Goal: Communication & Community: Answer question/provide support

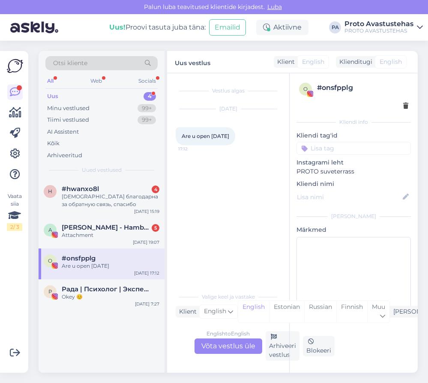
click at [56, 94] on div "Uus" at bounding box center [52, 96] width 11 height 9
click at [89, 234] on div "Attachment" at bounding box center [111, 236] width 98 height 8
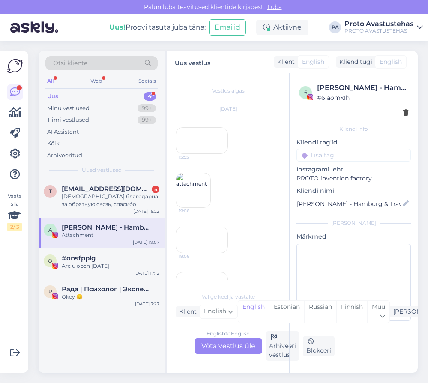
click at [205, 154] on div "15:55" at bounding box center [202, 140] width 52 height 27
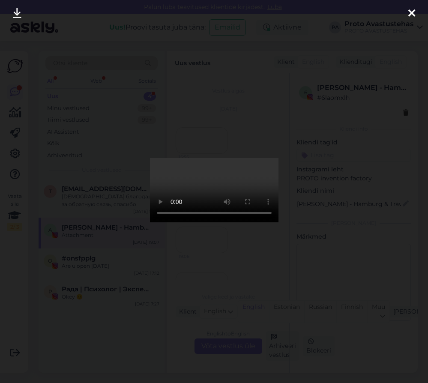
click at [412, 14] on icon at bounding box center [412, 13] width 7 height 11
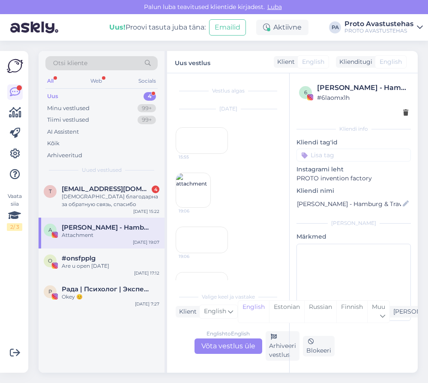
click at [192, 208] on img at bounding box center [193, 190] width 34 height 34
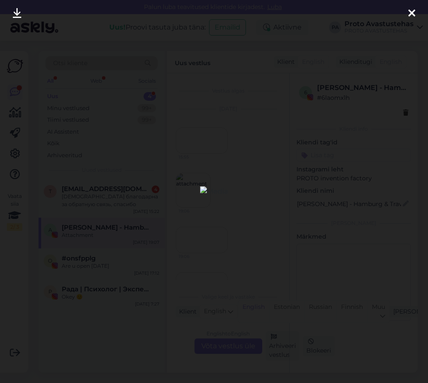
click at [413, 9] on icon at bounding box center [412, 13] width 7 height 11
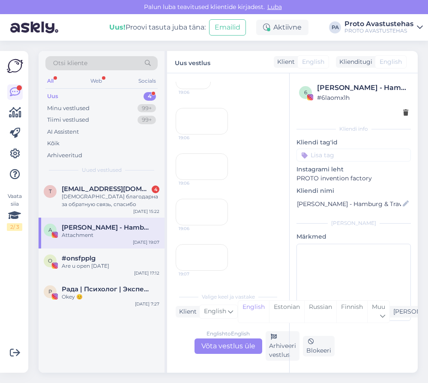
scroll to position [172, 0]
click at [202, 135] on div "19:06" at bounding box center [202, 121] width 52 height 27
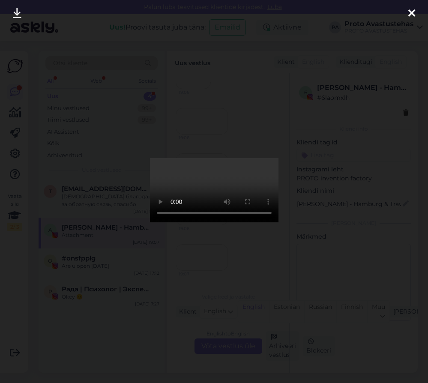
click at [413, 12] on icon at bounding box center [412, 13] width 7 height 11
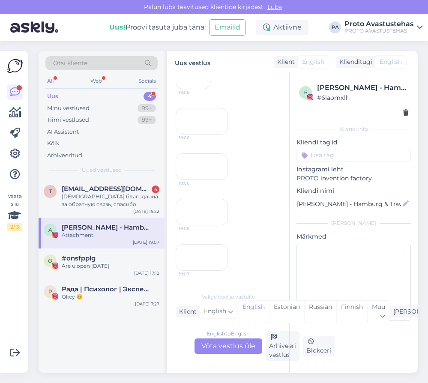
scroll to position [300, 0]
click at [204, 154] on div "19:06" at bounding box center [202, 167] width 52 height 27
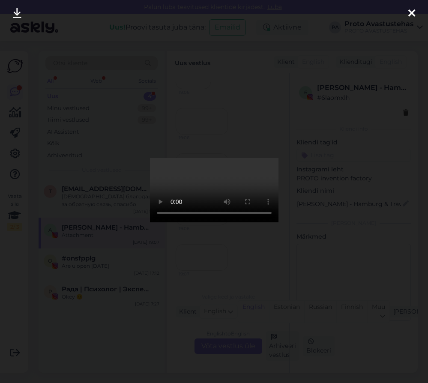
click at [413, 11] on icon at bounding box center [412, 13] width 7 height 11
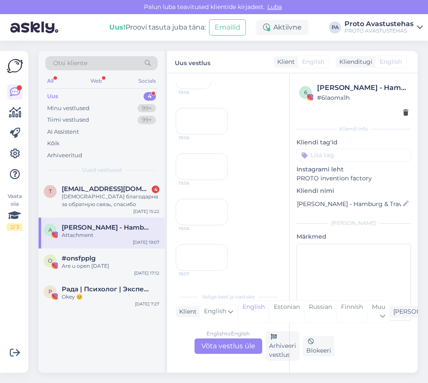
click at [201, 226] on div "19:06" at bounding box center [202, 212] width 52 height 27
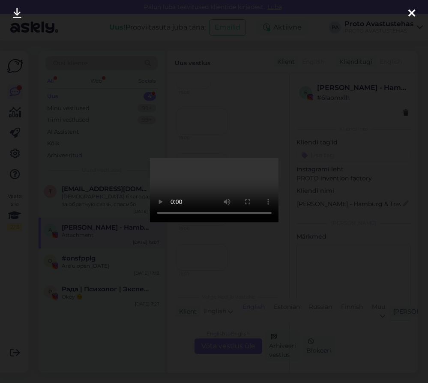
click at [414, 12] on icon at bounding box center [412, 13] width 7 height 11
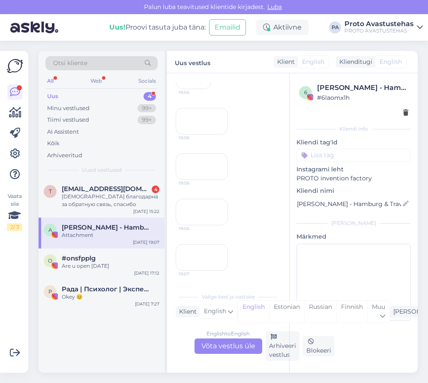
scroll to position [440, 0]
click at [204, 244] on div "19:07" at bounding box center [202, 257] width 52 height 27
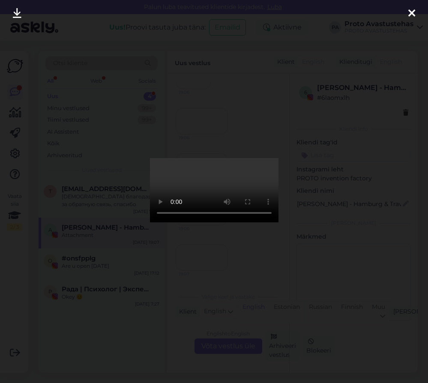
click at [411, 13] on icon at bounding box center [412, 13] width 7 height 11
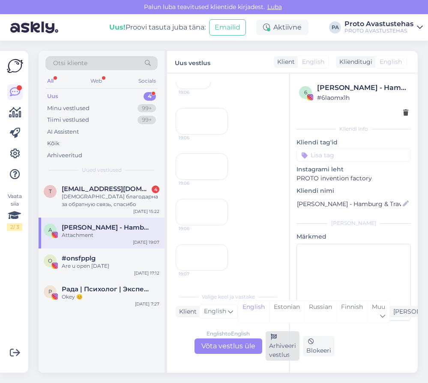
click at [275, 347] on div "Arhiveeri vestlus" at bounding box center [283, 347] width 34 height 30
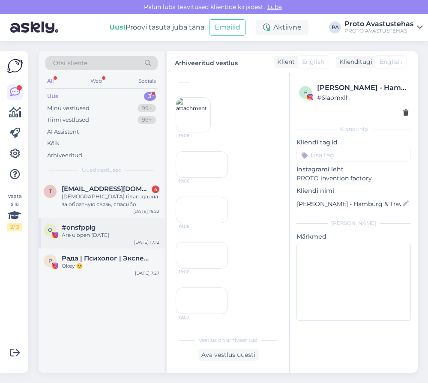
click at [100, 232] on div "Are u open [DATE]" at bounding box center [111, 236] width 98 height 8
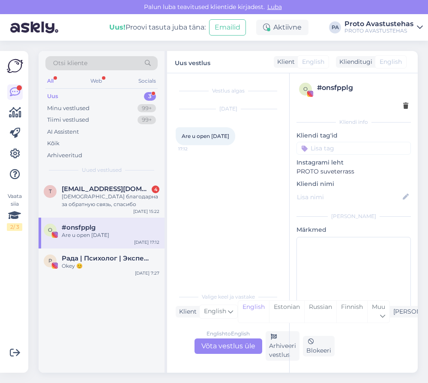
click at [230, 348] on div "English to English Võta vestlus üle" at bounding box center [229, 346] width 68 height 15
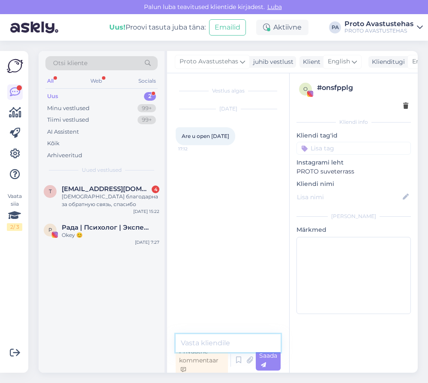
click at [233, 341] on textarea at bounding box center [228, 344] width 105 height 18
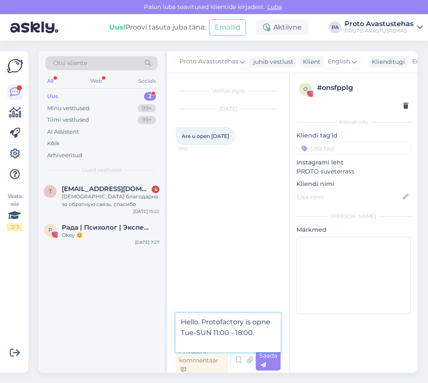
click at [210, 333] on textarea "Hello. Protofactory is opne Tue-SUN 11:00 - 18:00." at bounding box center [228, 333] width 105 height 39
type textarea "Hello. Protofactory is opne Tue-Sun 11:00 - 18:00."
click at [273, 362] on div "Saada" at bounding box center [268, 360] width 25 height 21
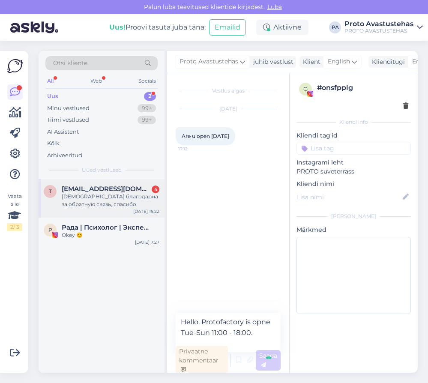
click at [87, 199] on div "[DEMOGRAPHIC_DATA] благодарна за обратную связь, спасибо" at bounding box center [111, 200] width 98 height 15
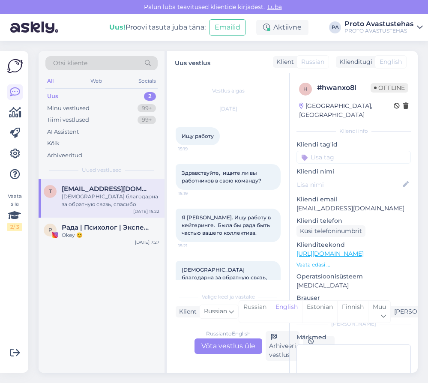
scroll to position [24, 0]
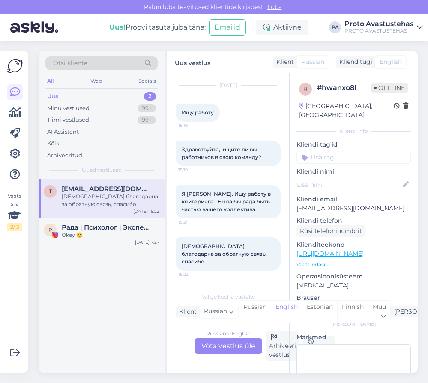
click at [220, 347] on div "Russian to English Võta vestlus üle" at bounding box center [229, 346] width 68 height 15
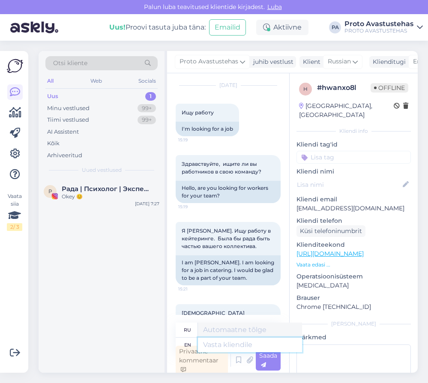
click at [236, 342] on textarea at bounding box center [250, 345] width 104 height 15
type textarea "Tere."
type textarea "Тере."
type textarea "Tere. Võite k"
type textarea "Tere. Võite"
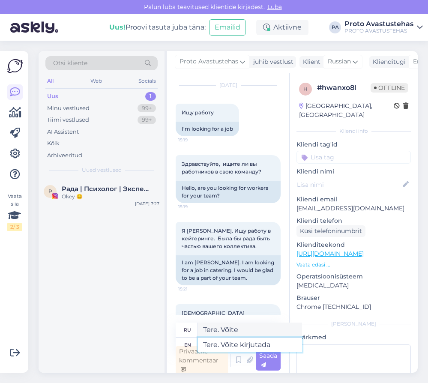
type textarea "Tere. Võite kirjutada"
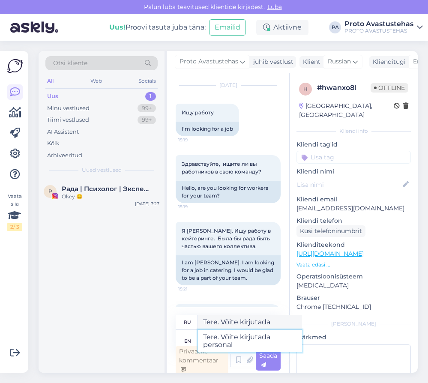
type textarea "Tere. Võite kirjutada personal@"
type textarea "Тере. Войдите в личный кабинет"
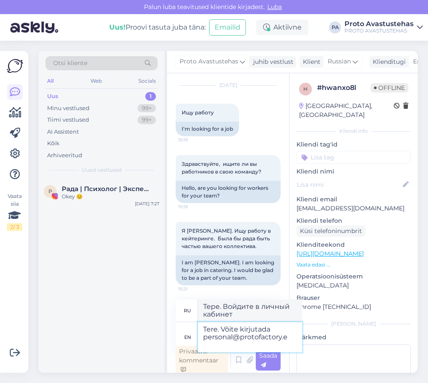
type textarea "Tere. Võite kirjutada [EMAIL_ADDRESS][DOMAIN_NAME]"
type textarea "Тере. Võite [EMAIL_ADDRESS][DOMAIN_NAME]"
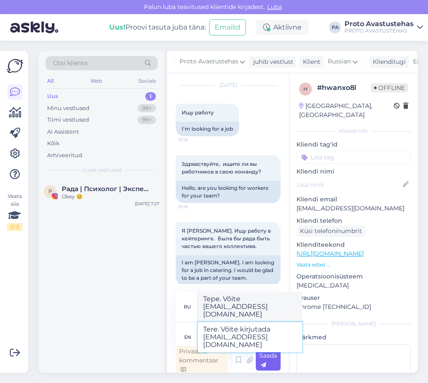
type textarea "Tere. Võite kirjutada [EMAIL_ADDRESS][DOMAIN_NAME]"
click at [274, 363] on div "Saada" at bounding box center [268, 360] width 25 height 21
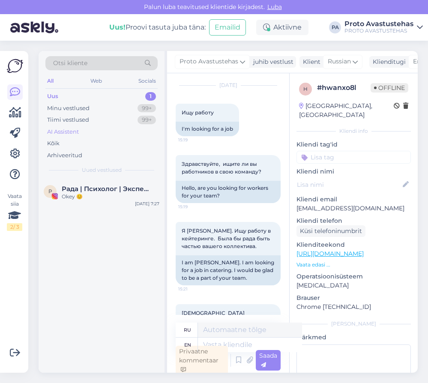
scroll to position [3, 0]
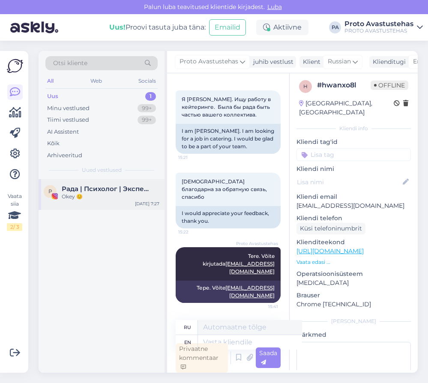
click at [65, 193] on span "Рада | Психолог | Эксперт по развитию детей" at bounding box center [106, 189] width 89 height 8
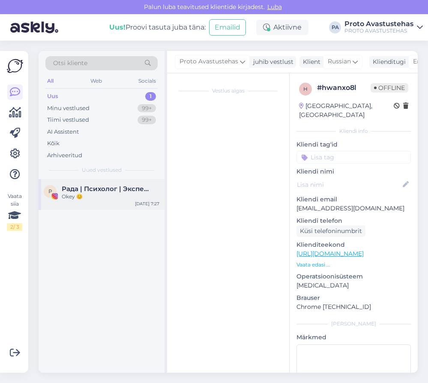
scroll to position [0, 0]
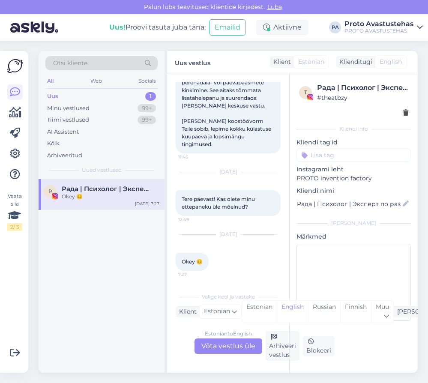
click at [49, 94] on div "Uus" at bounding box center [52, 96] width 11 height 9
